Goal: Task Accomplishment & Management: Complete application form

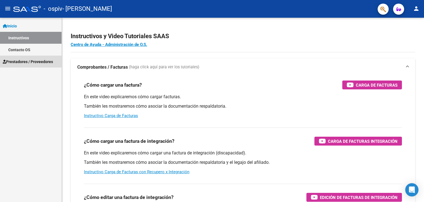
click at [43, 65] on link "Prestadores / Proveedores" at bounding box center [31, 62] width 62 height 12
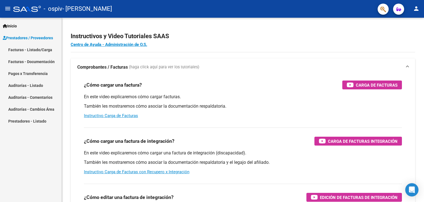
click at [36, 50] on link "Facturas - Listado/Carga" at bounding box center [31, 50] width 62 height 12
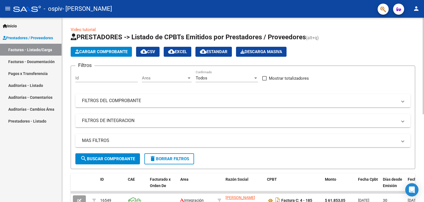
click at [104, 52] on span "Cargar Comprobante" at bounding box center [101, 51] width 52 height 5
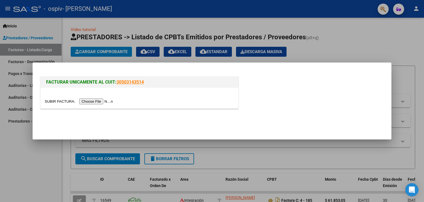
click at [108, 102] on input "file" at bounding box center [80, 101] width 70 height 6
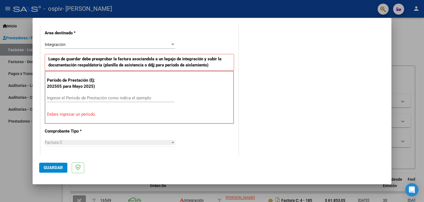
scroll to position [138, 0]
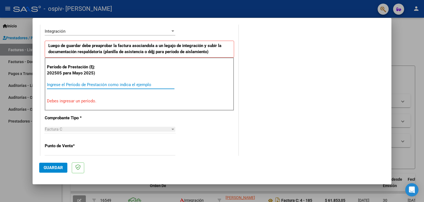
click at [86, 84] on input "Ingrese el Período de Prestación como indica el ejemplo" at bounding box center [111, 84] width 128 height 5
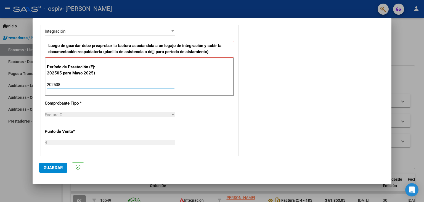
type input "202508"
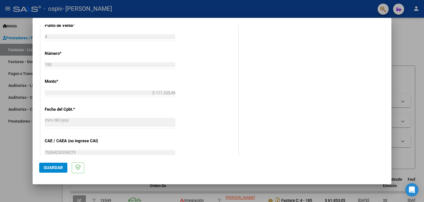
scroll to position [161, 0]
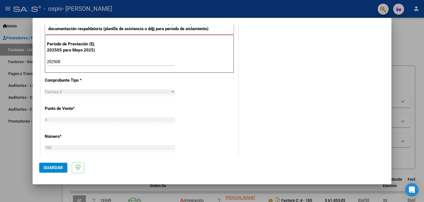
click at [54, 170] on button "Guardar" at bounding box center [53, 167] width 28 height 10
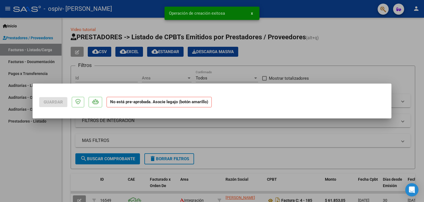
scroll to position [0, 0]
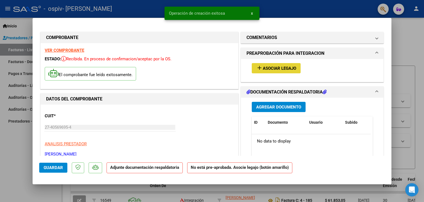
click at [272, 67] on span "Asociar Legajo" at bounding box center [279, 68] width 33 height 5
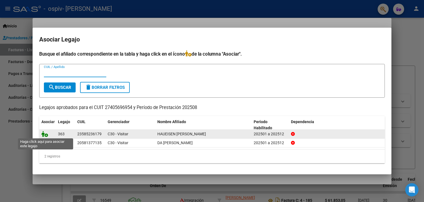
click at [45, 134] on icon at bounding box center [44, 134] width 7 height 6
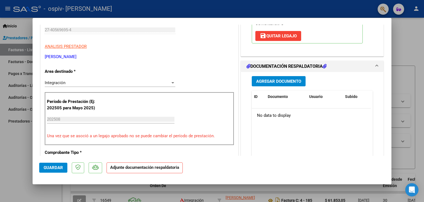
scroll to position [110, 0]
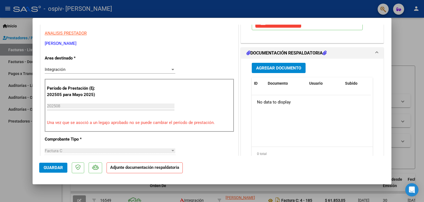
click at [289, 68] on span "Agregar Documento" at bounding box center [278, 67] width 45 height 5
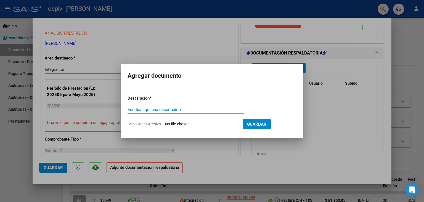
click at [213, 124] on input "Seleccionar Archivo" at bounding box center [201, 124] width 73 height 5
type input "C:\fakepath\Presupuesto 2025 Dante H.pdf"
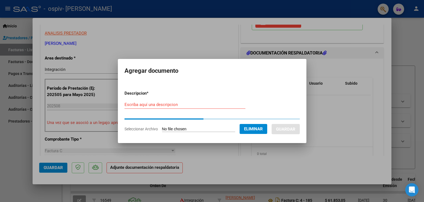
click at [152, 104] on input "Escriba aquí una descripcion" at bounding box center [185, 104] width 121 height 5
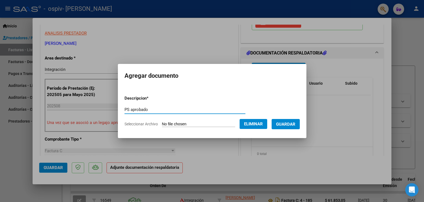
type input "PS aprobado"
click at [294, 123] on span "Guardar" at bounding box center [285, 124] width 19 height 5
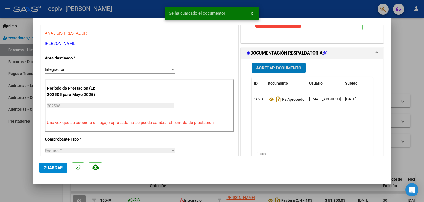
click at [288, 70] on button "Agregar Documento" at bounding box center [279, 68] width 54 height 10
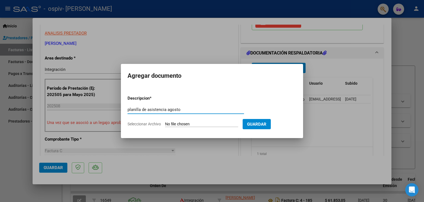
type input "planilla de asistencia agosto"
click at [198, 125] on input "Seleccionar Archivo" at bounding box center [201, 124] width 73 height 5
type input "C:\fakepath\Planilla Agosto Dante Haueisen.pdf"
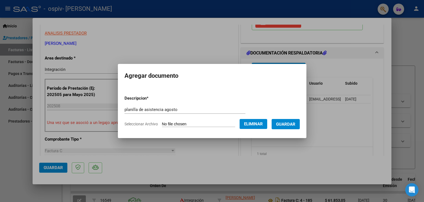
click at [295, 123] on span "Guardar" at bounding box center [285, 124] width 19 height 5
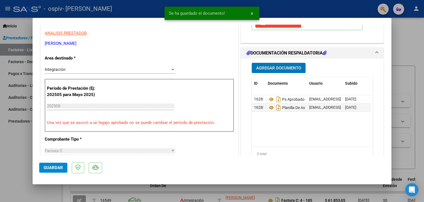
click at [57, 166] on span "Guardar" at bounding box center [53, 167] width 19 height 5
click at [7, 159] on div at bounding box center [212, 101] width 424 height 202
type input "$ 0,00"
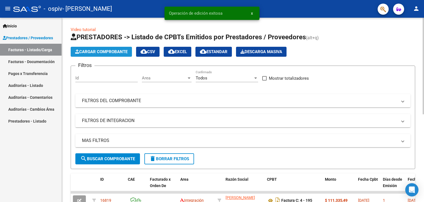
click at [109, 50] on span "Cargar Comprobante" at bounding box center [101, 51] width 52 height 5
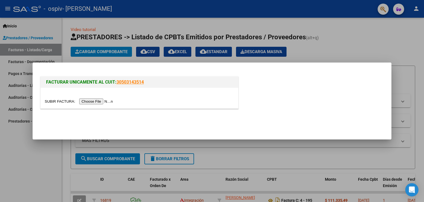
click at [108, 99] on input "file" at bounding box center [80, 101] width 70 height 6
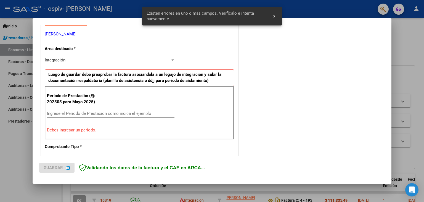
scroll to position [116, 0]
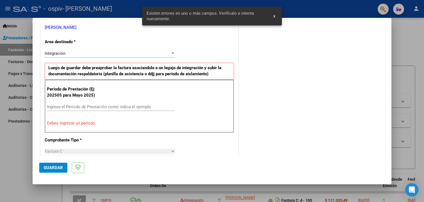
click at [100, 107] on input "Ingrese el Período de Prestación como indica el ejemplo" at bounding box center [111, 106] width 128 height 5
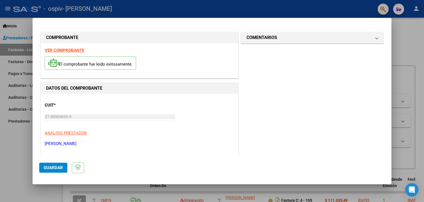
scroll to position [138, 0]
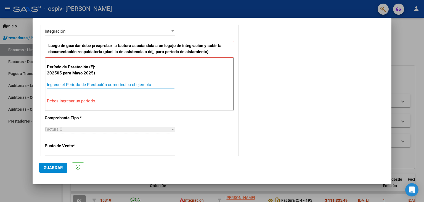
click at [107, 84] on input "Ingrese el Período de Prestación como indica el ejemplo" at bounding box center [111, 84] width 128 height 5
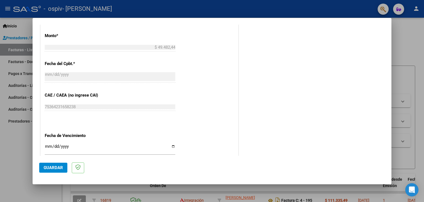
scroll to position [354, 0]
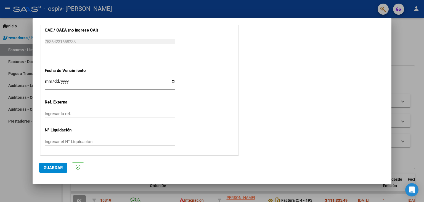
type input "202508"
click at [58, 169] on span "Guardar" at bounding box center [53, 167] width 19 height 5
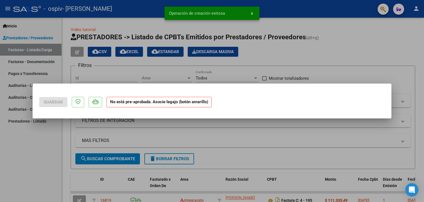
scroll to position [0, 0]
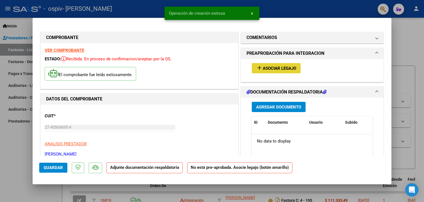
click at [278, 66] on span "Asociar Legajo" at bounding box center [279, 68] width 33 height 5
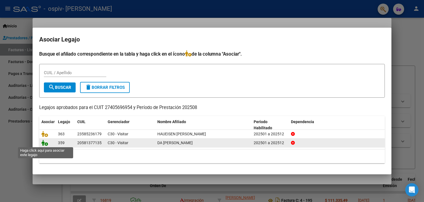
click at [46, 143] on icon at bounding box center [44, 142] width 7 height 6
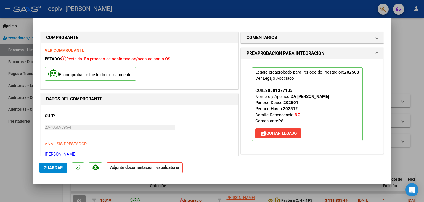
click at [66, 50] on strong "VER COMPROBANTE" at bounding box center [64, 50] width 39 height 5
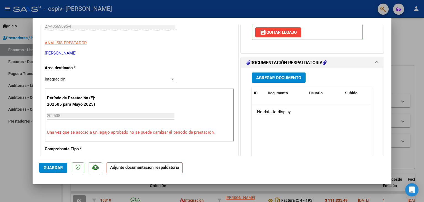
scroll to position [83, 0]
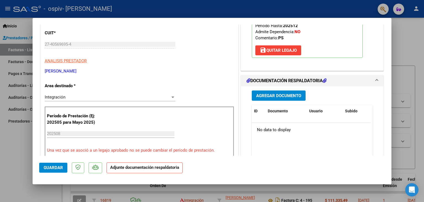
click at [278, 99] on button "Agregar Documento" at bounding box center [279, 95] width 54 height 10
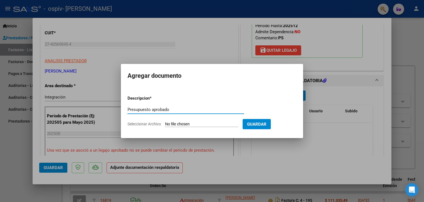
type input "Presupuesto aprobado"
click at [226, 124] on input "Seleccionar Archivo" at bounding box center [201, 124] width 73 height 5
type input "C:\fakepath\DA SILVA GAEL autorizacion 2025.pdf"
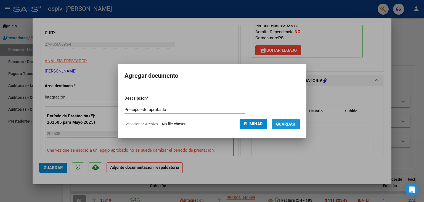
click at [287, 125] on span "Guardar" at bounding box center [285, 124] width 19 height 5
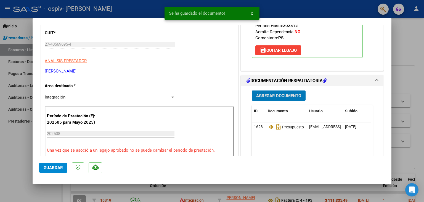
click at [291, 96] on span "Agregar Documento" at bounding box center [278, 95] width 45 height 5
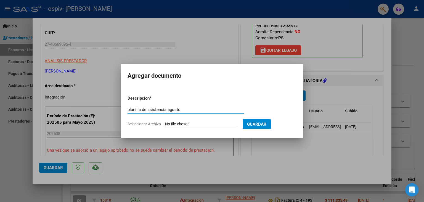
type input "planilla de asistencia agosto"
click at [200, 123] on input "Seleccionar Archivo" at bounding box center [201, 124] width 73 height 5
type input "C:\fakepath\Planilla Agosto Gael Da Silva.pdf"
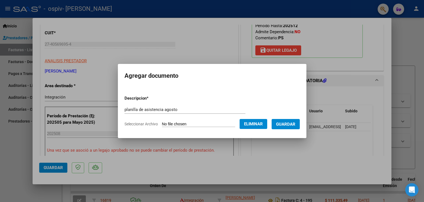
click at [288, 122] on span "Guardar" at bounding box center [285, 124] width 19 height 5
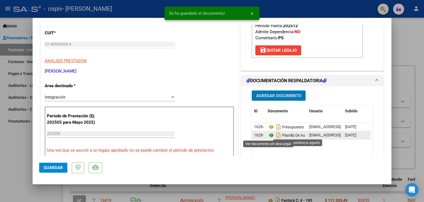
click at [270, 136] on icon at bounding box center [271, 135] width 7 height 7
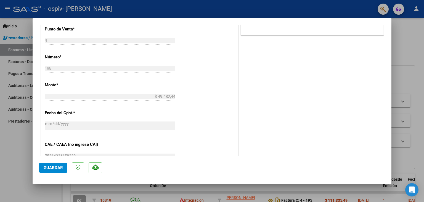
scroll to position [363, 0]
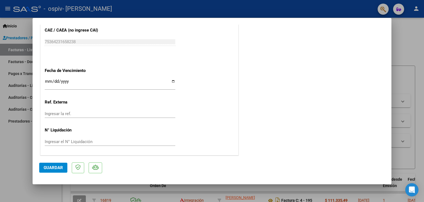
click at [54, 168] on span "Guardar" at bounding box center [53, 167] width 19 height 5
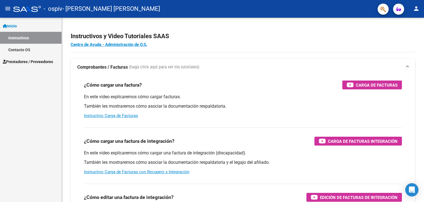
click at [27, 61] on span "Prestadores / Proveedores" at bounding box center [28, 62] width 50 height 6
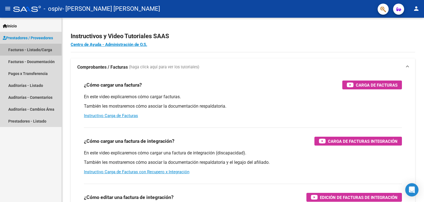
click at [31, 51] on link "Facturas - Listado/Carga" at bounding box center [31, 50] width 62 height 12
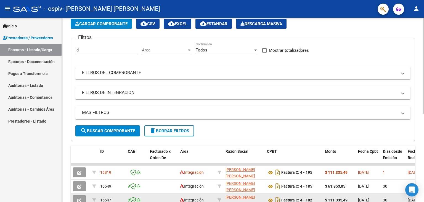
scroll to position [55, 0]
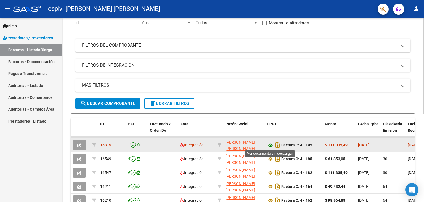
click at [271, 145] on icon at bounding box center [270, 145] width 7 height 7
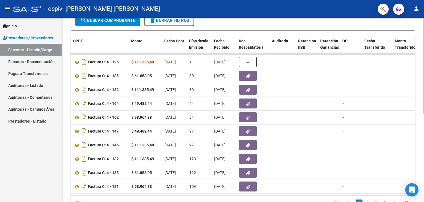
scroll to position [0, 194]
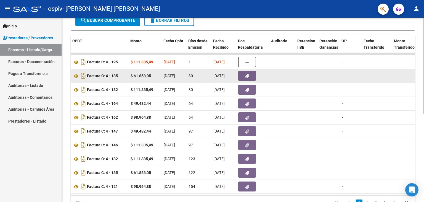
click at [249, 75] on icon "button" at bounding box center [248, 76] width 4 height 4
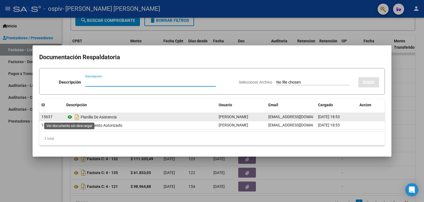
click at [70, 116] on icon at bounding box center [69, 117] width 7 height 7
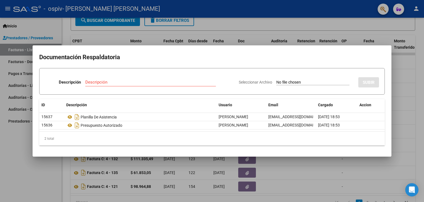
click at [399, 97] on div at bounding box center [212, 101] width 424 height 202
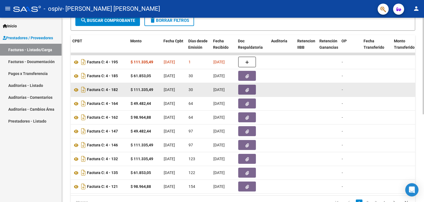
click at [243, 88] on button "button" at bounding box center [247, 90] width 18 height 10
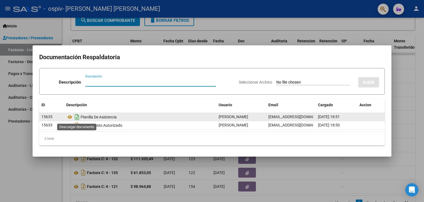
click at [80, 116] on icon "Descargar documento" at bounding box center [76, 116] width 7 height 9
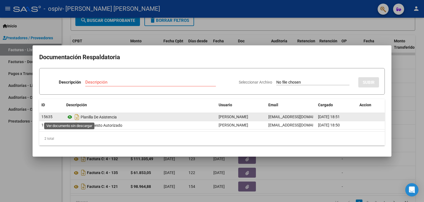
click at [70, 117] on icon at bounding box center [69, 117] width 7 height 7
